Goal: Check status: Check status

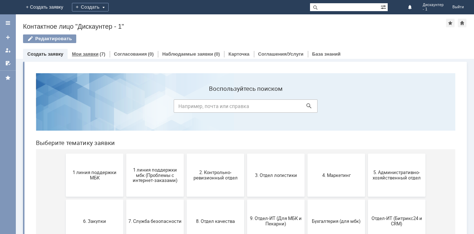
click at [91, 55] on link "Мои заявки" at bounding box center [85, 53] width 27 height 5
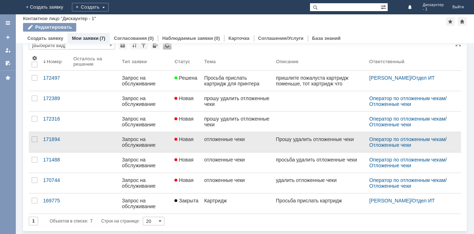
scroll to position [11, 0]
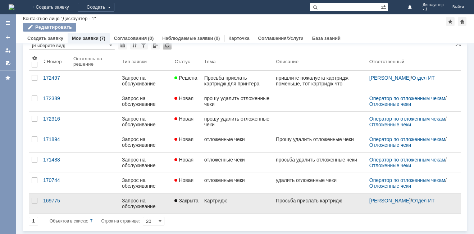
click at [238, 209] on link "Картридж" at bounding box center [237, 204] width 72 height 20
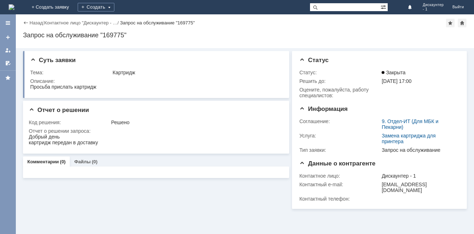
click at [27, 21] on div "Назад" at bounding box center [33, 22] width 20 height 5
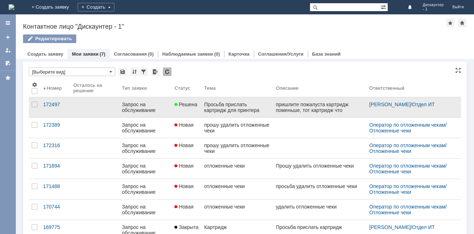
click at [227, 110] on div "Просьба прислать картридж для принтера" at bounding box center [237, 108] width 66 height 12
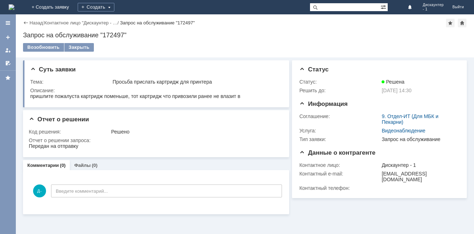
click at [25, 23] on div "Назад" at bounding box center [33, 22] width 20 height 5
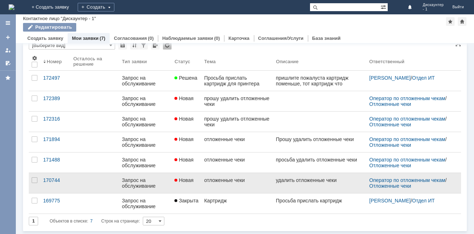
scroll to position [11, 0]
